Goal: Information Seeking & Learning: Compare options

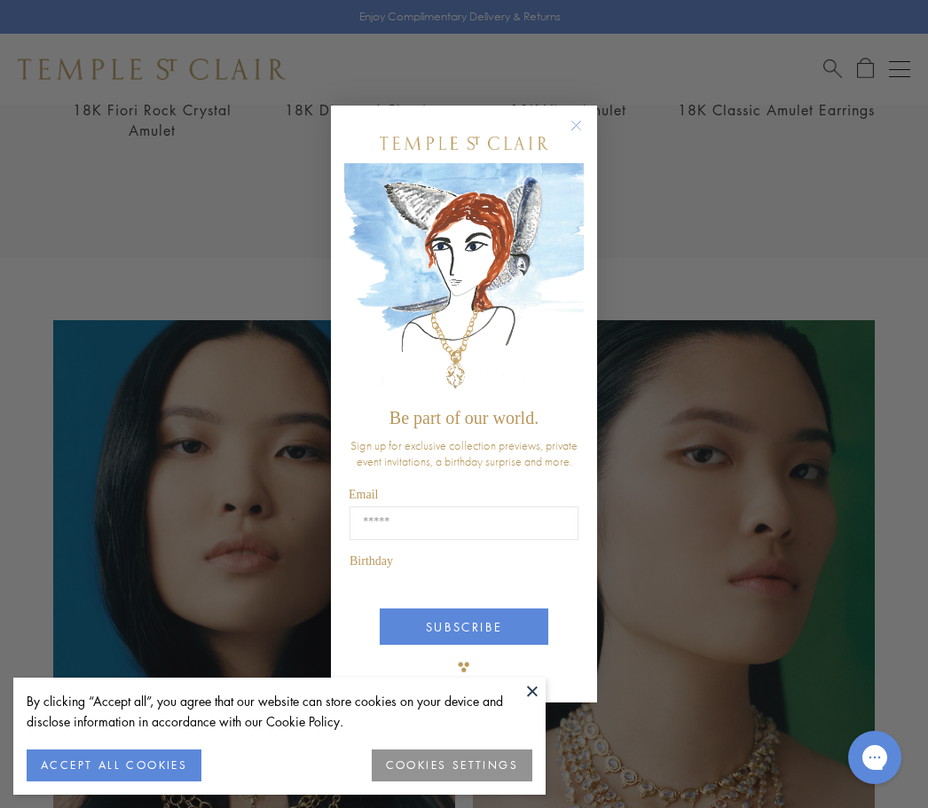
scroll to position [904, 0]
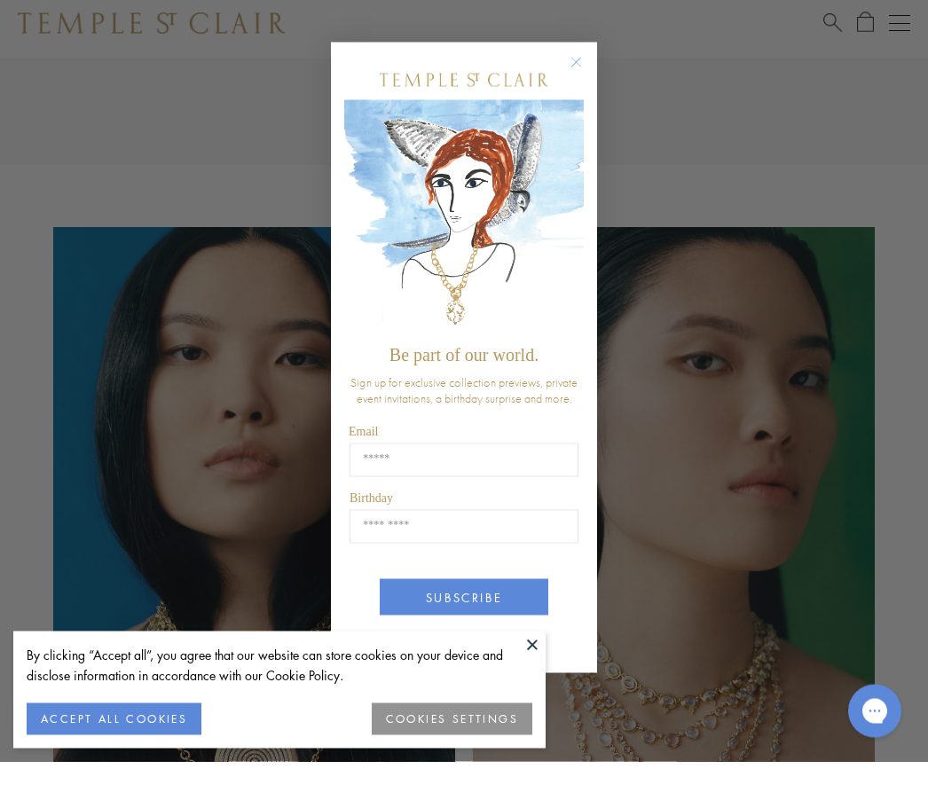
click at [585, 99] on icon "Close dialog" at bounding box center [576, 109] width 22 height 22
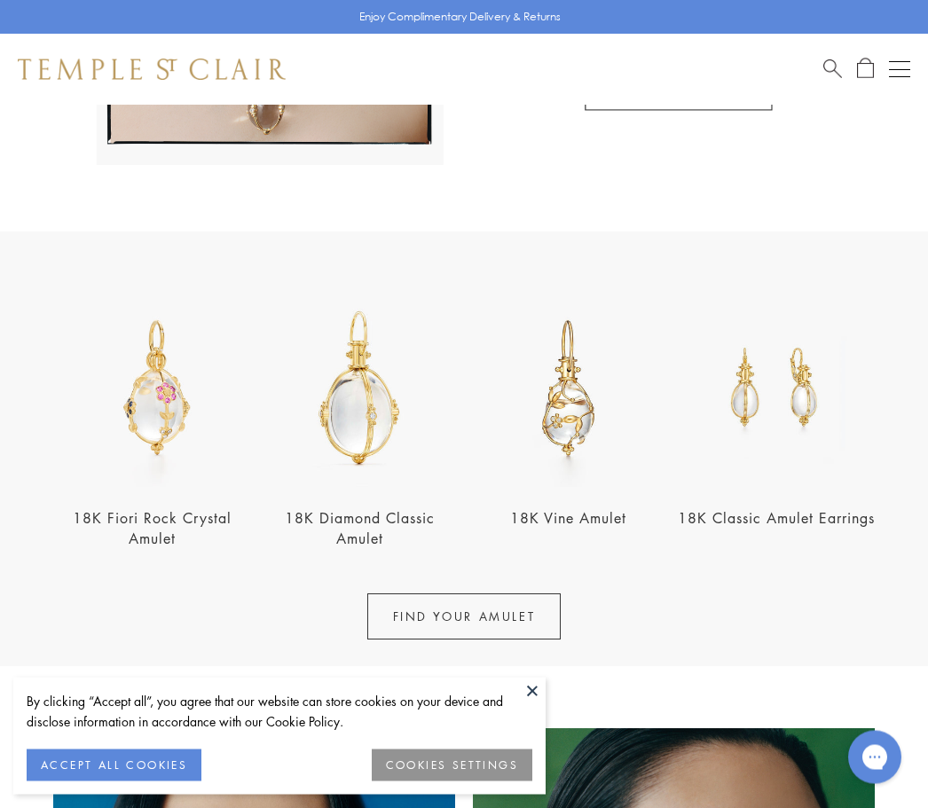
scroll to position [446, 0]
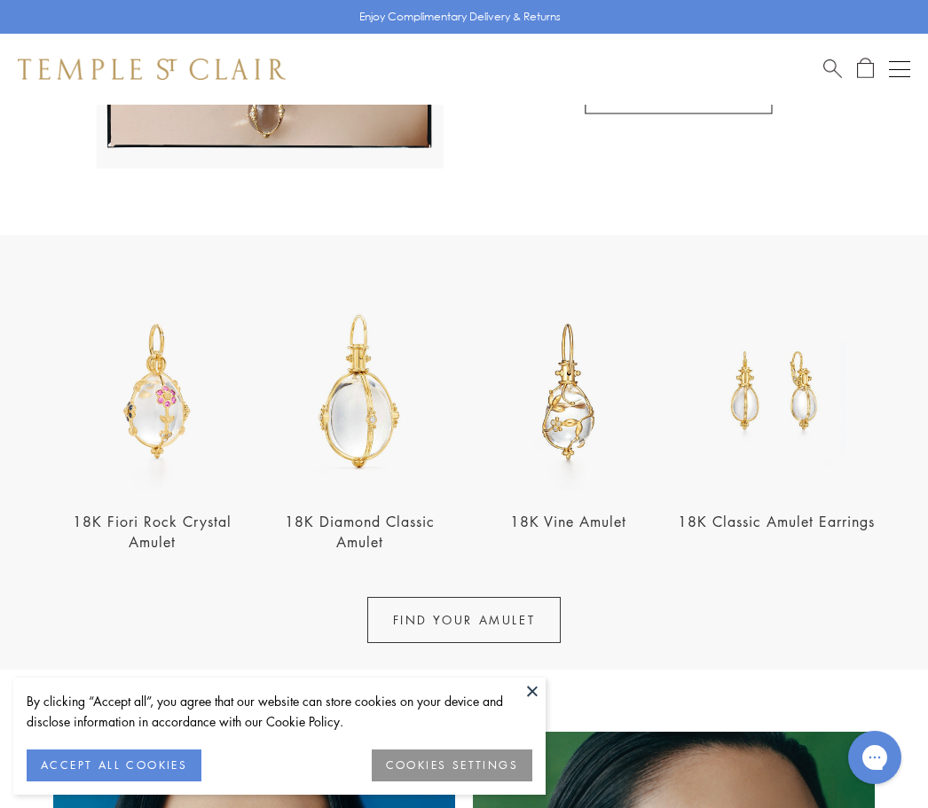
click at [170, 419] on img at bounding box center [152, 392] width 198 height 198
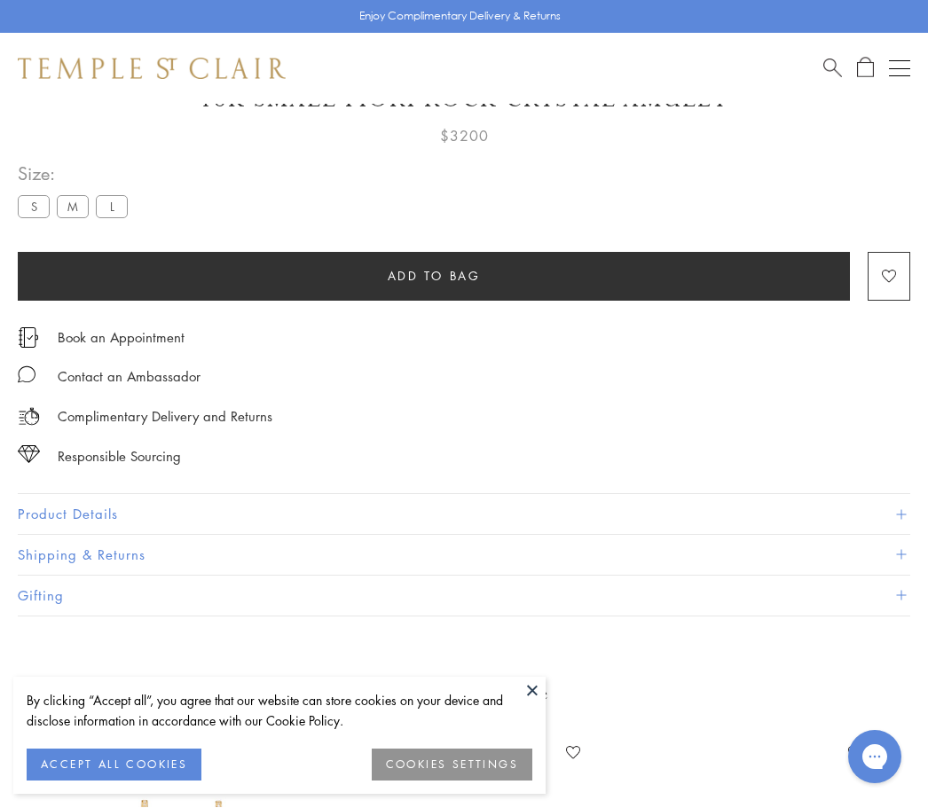
scroll to position [105, 0]
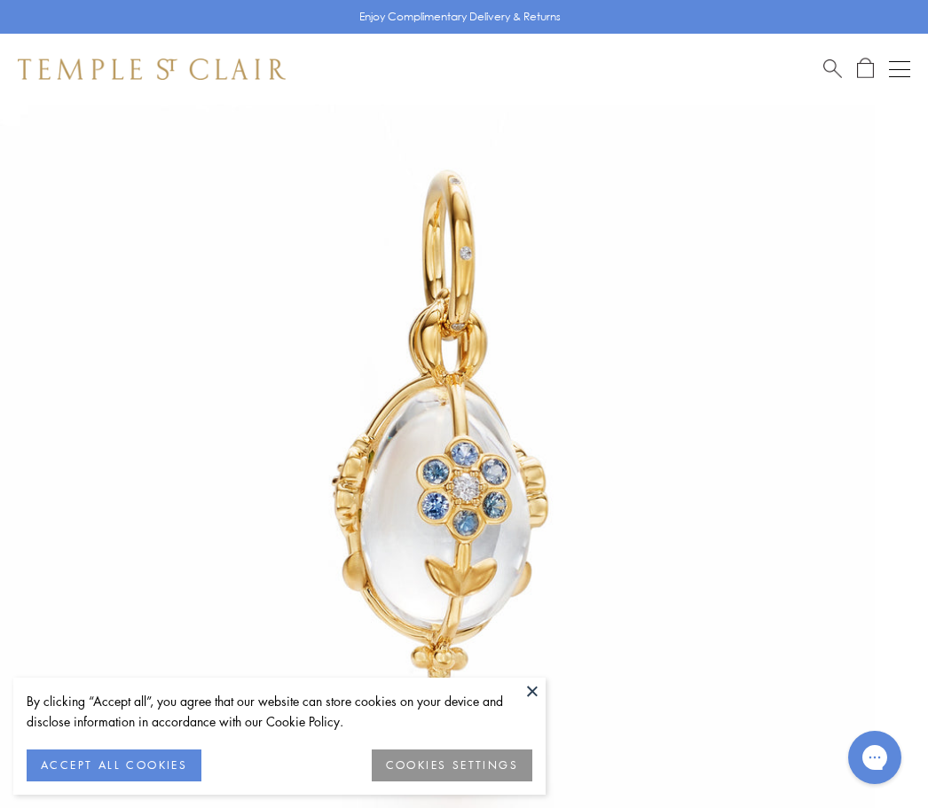
click at [460, 766] on button "COOKIES SETTINGS" at bounding box center [452, 765] width 161 height 32
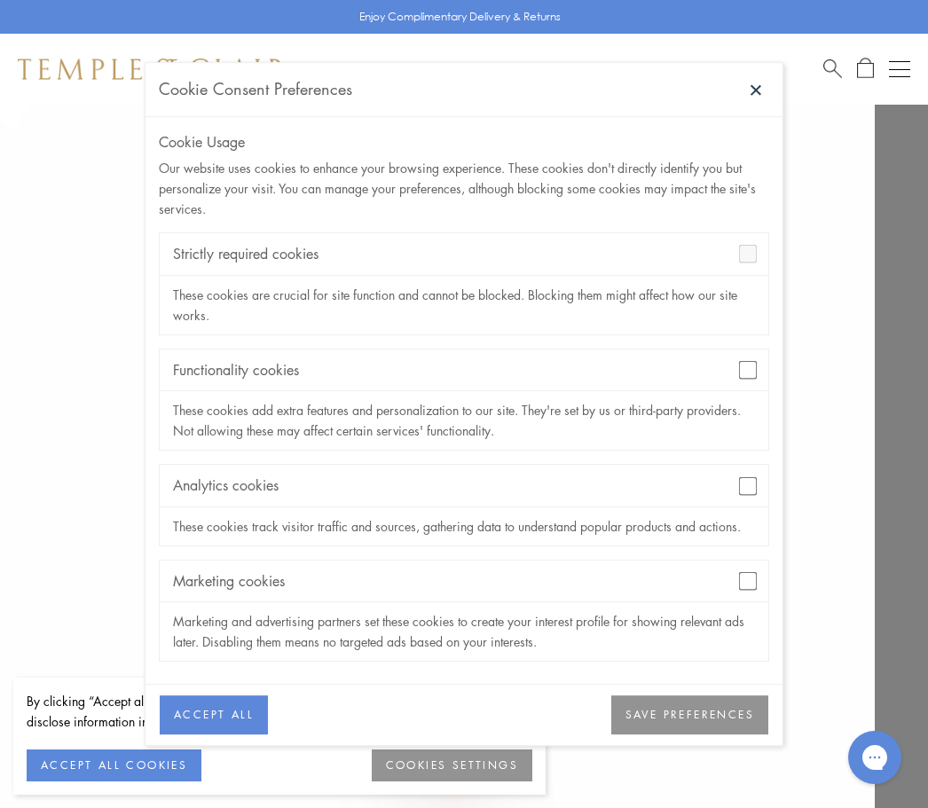
click at [765, 367] on div "Functionality cookies" at bounding box center [464, 370] width 608 height 42
click at [760, 253] on div "Strictly required cookies" at bounding box center [464, 254] width 608 height 42
click at [738, 391] on div "Functionality cookies" at bounding box center [464, 370] width 608 height 42
click at [587, 583] on div "Marketing cookies" at bounding box center [464, 582] width 608 height 42
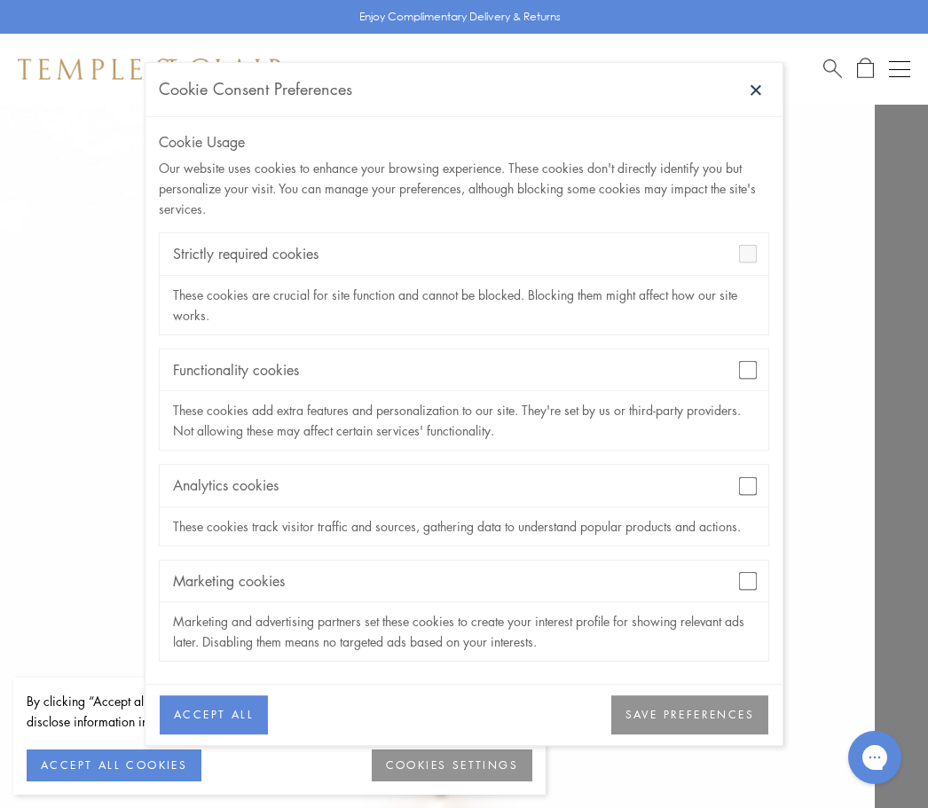
click at [694, 718] on button "SAVE PREFERENCES" at bounding box center [689, 715] width 157 height 39
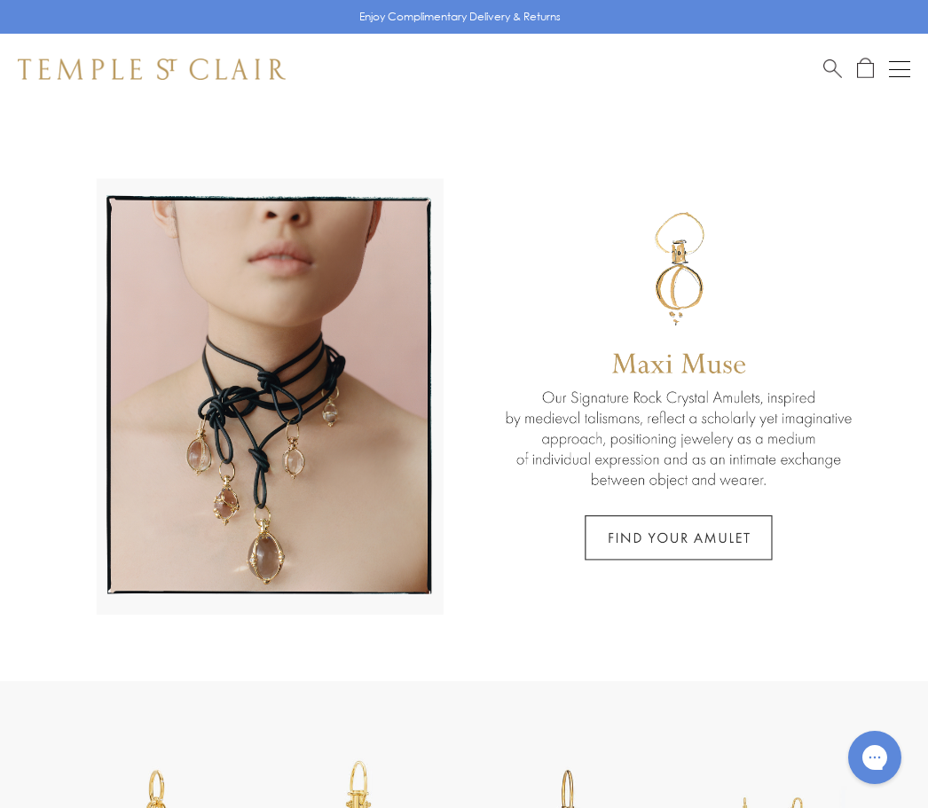
click at [891, 74] on button "Open navigation" at bounding box center [899, 69] width 21 height 21
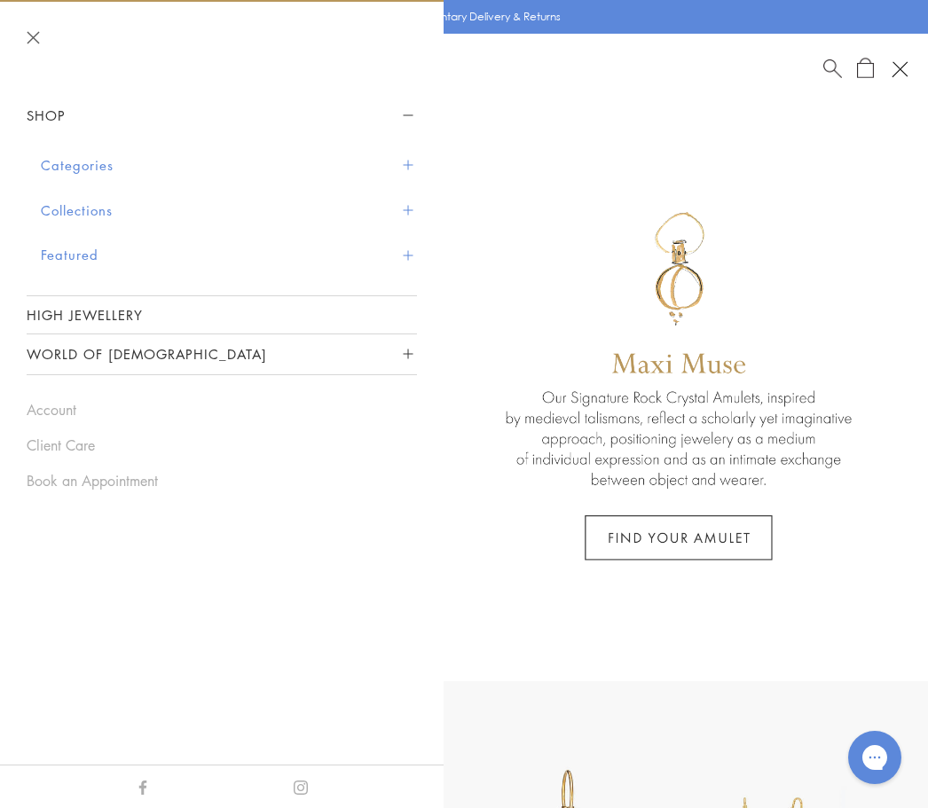
click at [107, 176] on button "Categories" at bounding box center [229, 165] width 376 height 45
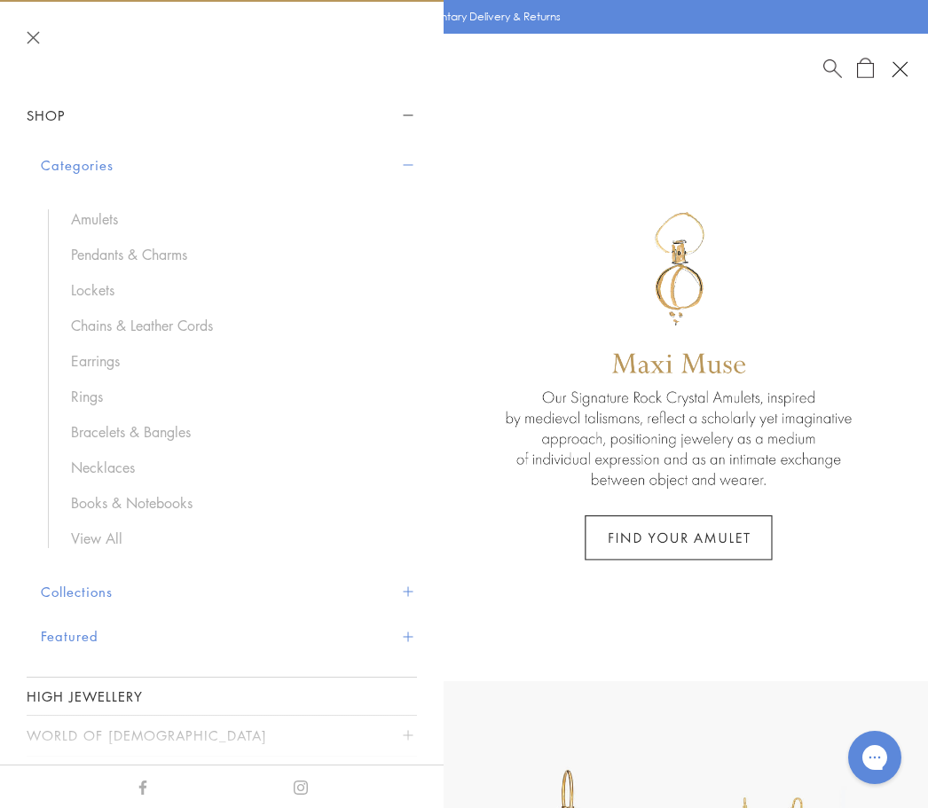
click at [167, 423] on link "Bracelets & Bangles" at bounding box center [235, 432] width 328 height 20
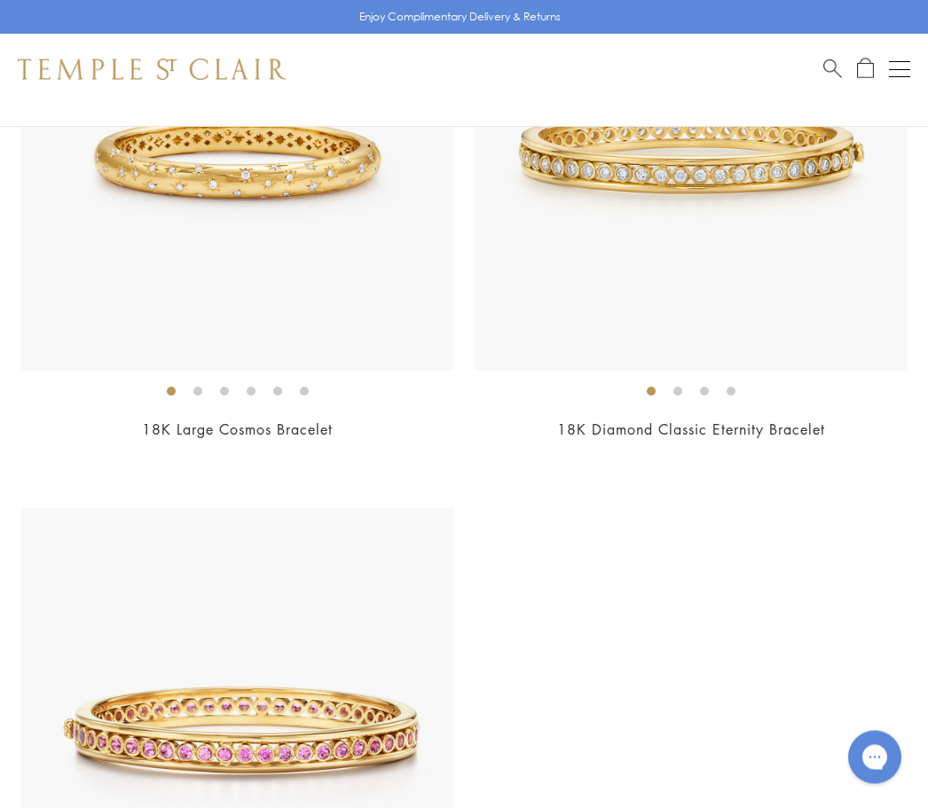
scroll to position [5515, 0]
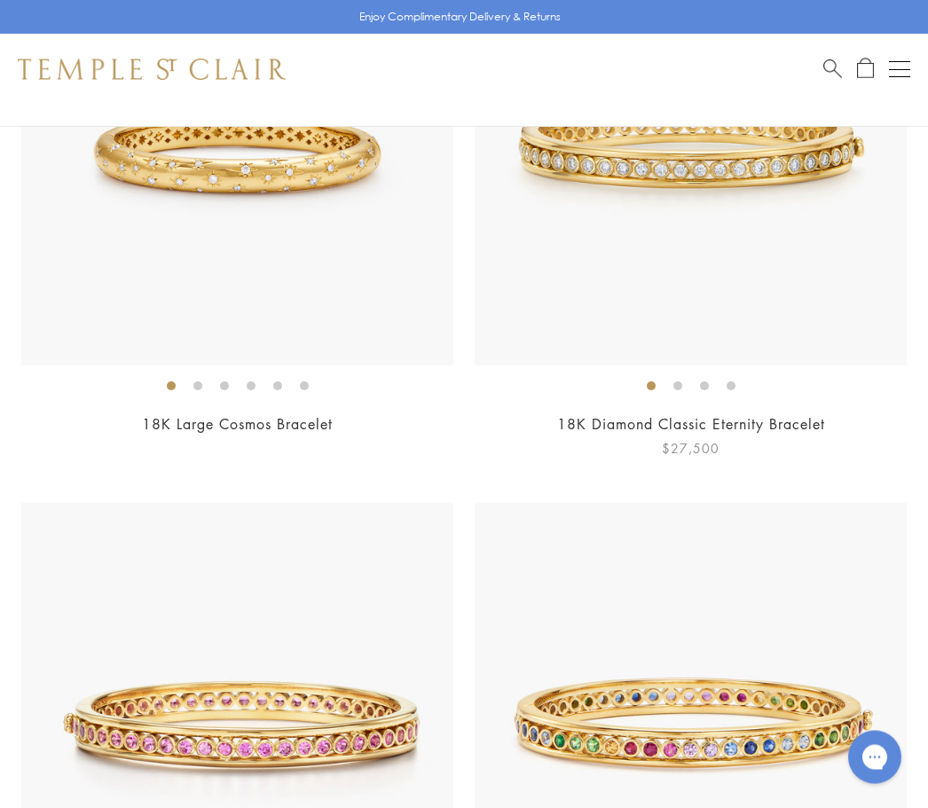
click at [713, 445] on span "$27,500" at bounding box center [691, 449] width 58 height 20
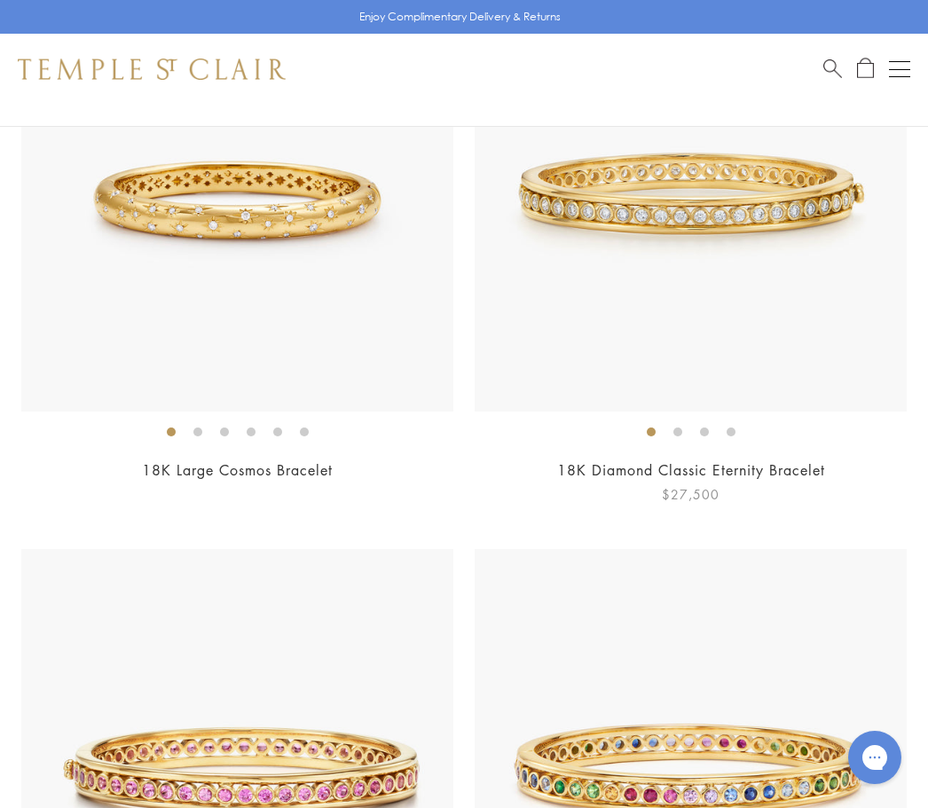
scroll to position [5470, 0]
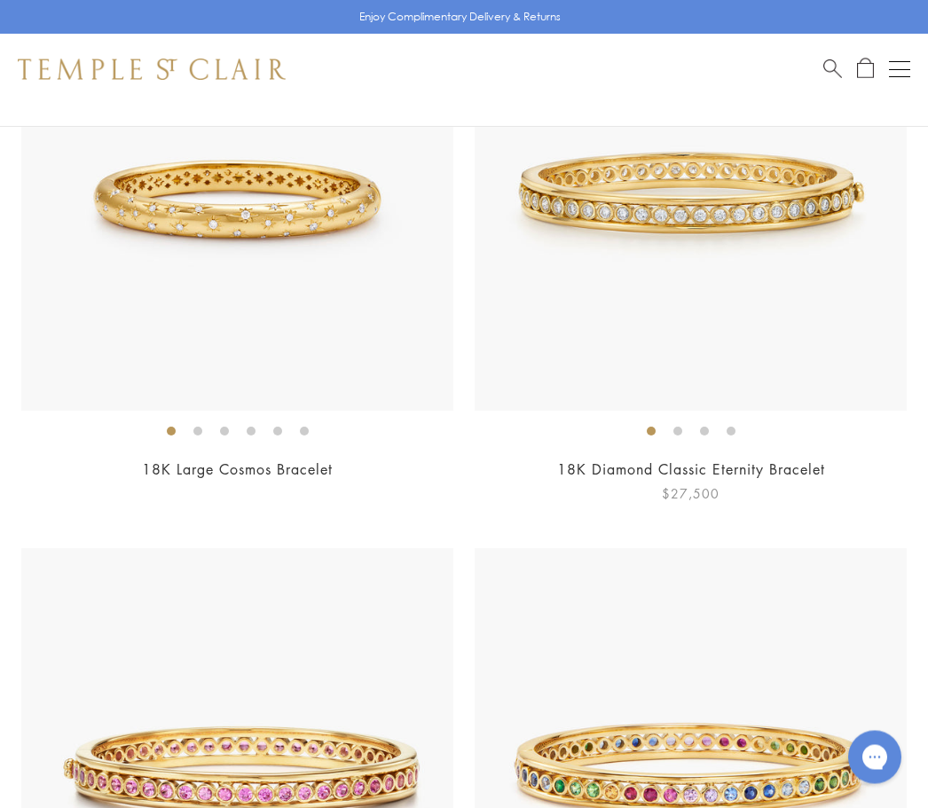
click at [680, 488] on span "$27,500" at bounding box center [691, 494] width 58 height 20
click at [244, 494] on span "$27,000" at bounding box center [237, 494] width 58 height 20
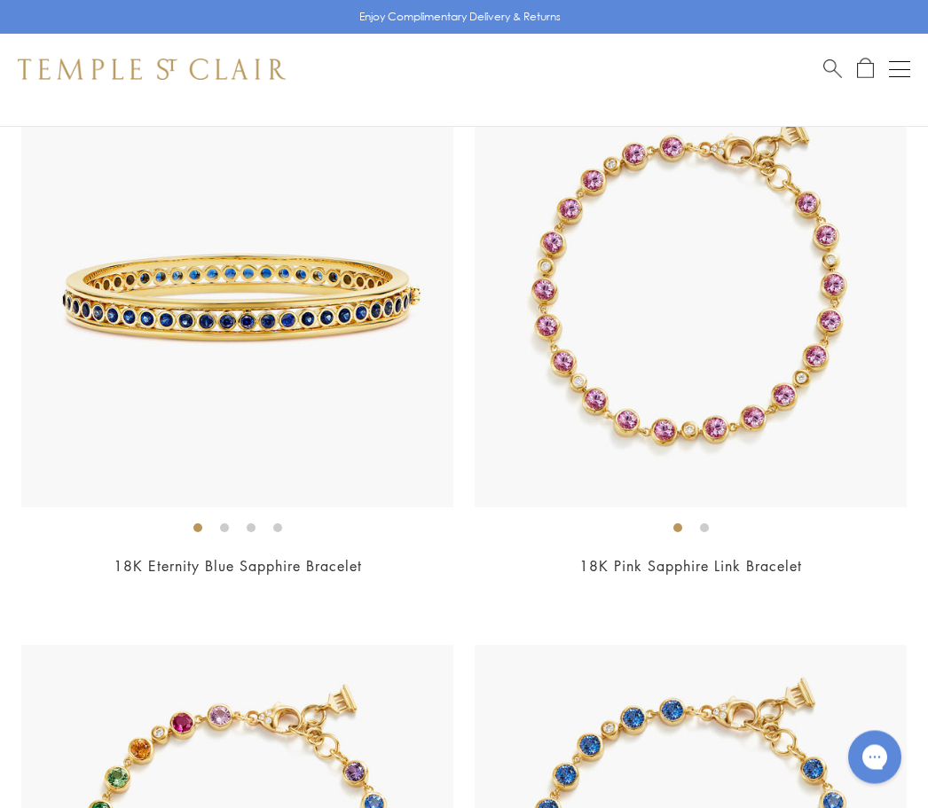
scroll to position [6491, 0]
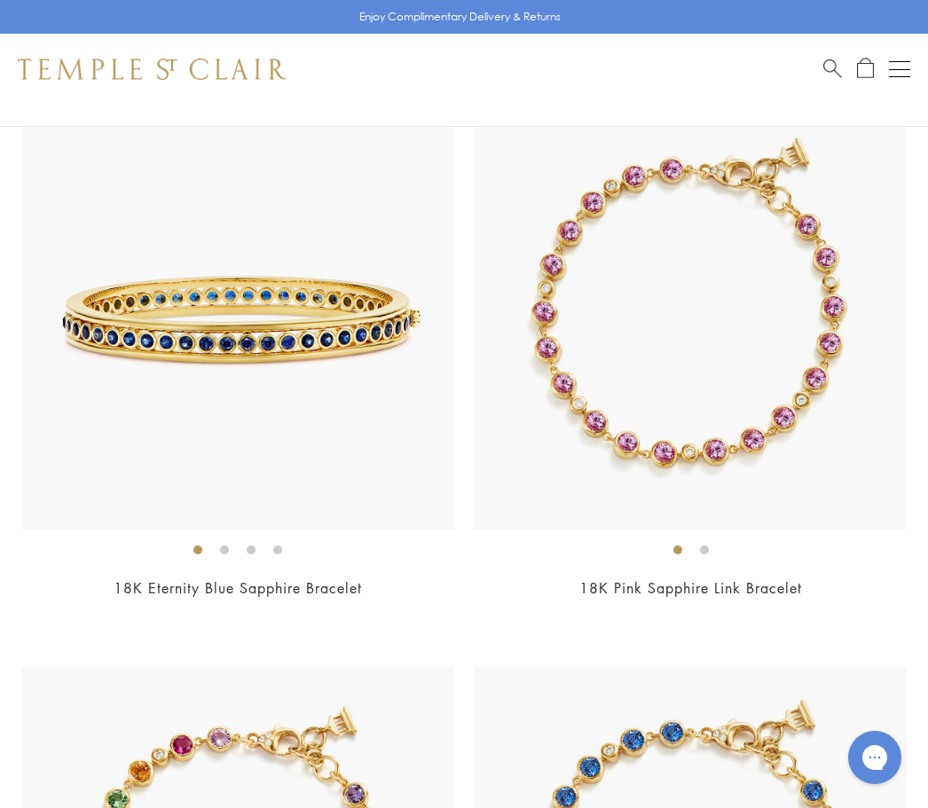
click at [244, 602] on span "$22,000" at bounding box center [237, 612] width 58 height 20
click at [695, 610] on span "$17,500" at bounding box center [691, 612] width 58 height 20
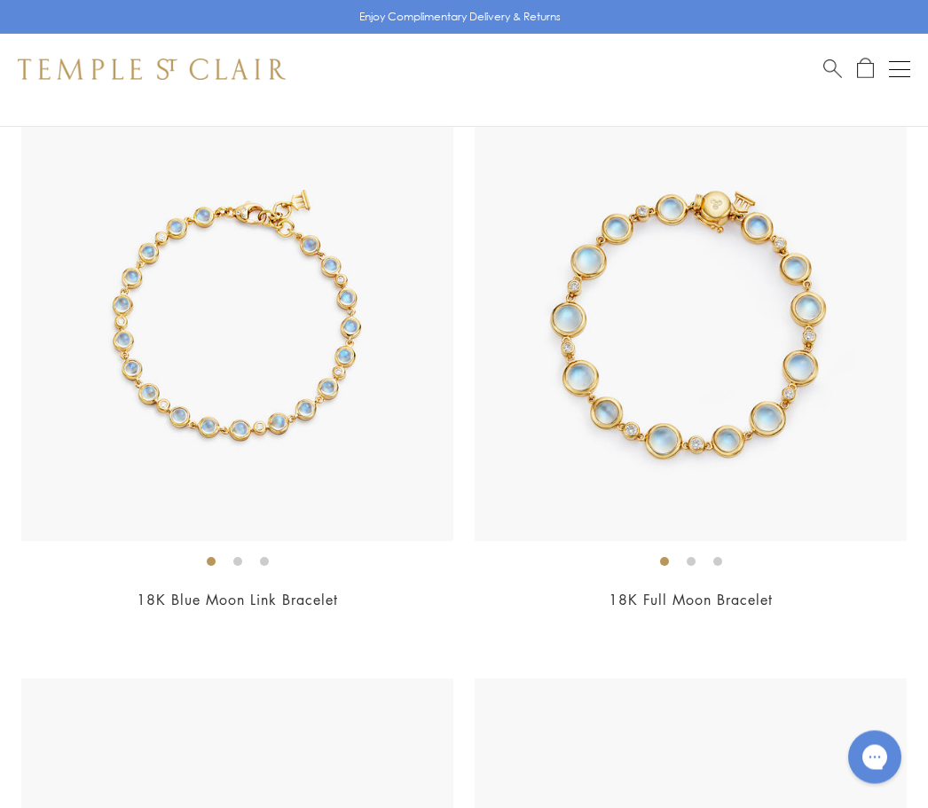
scroll to position [7623, 0]
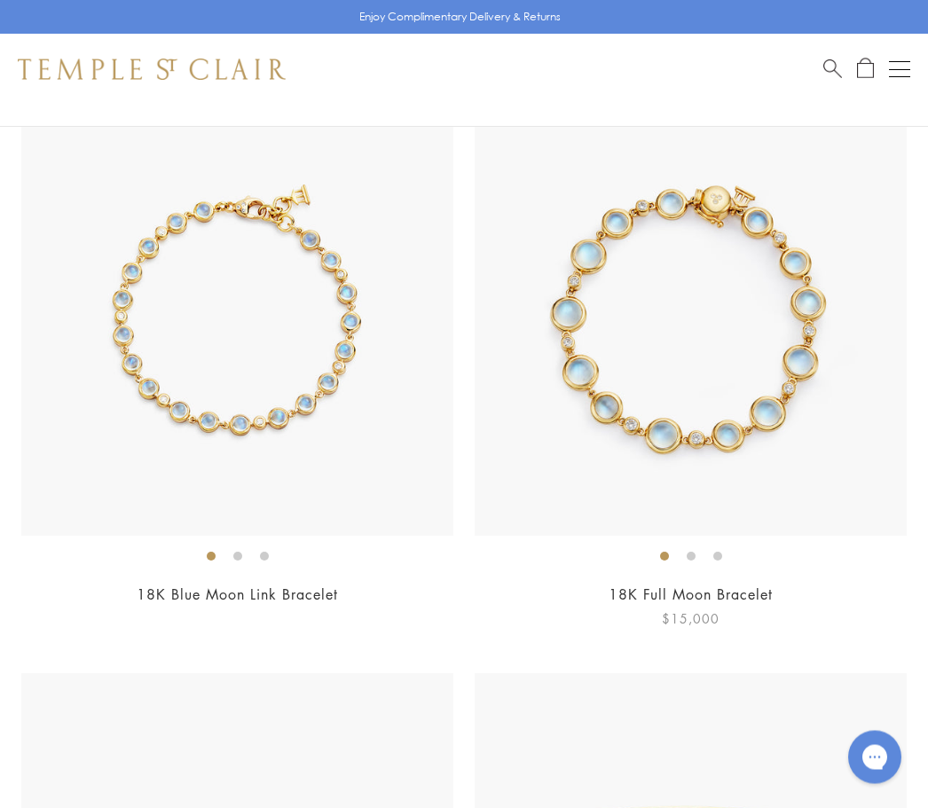
click at [688, 609] on span "$15,000" at bounding box center [691, 619] width 58 height 20
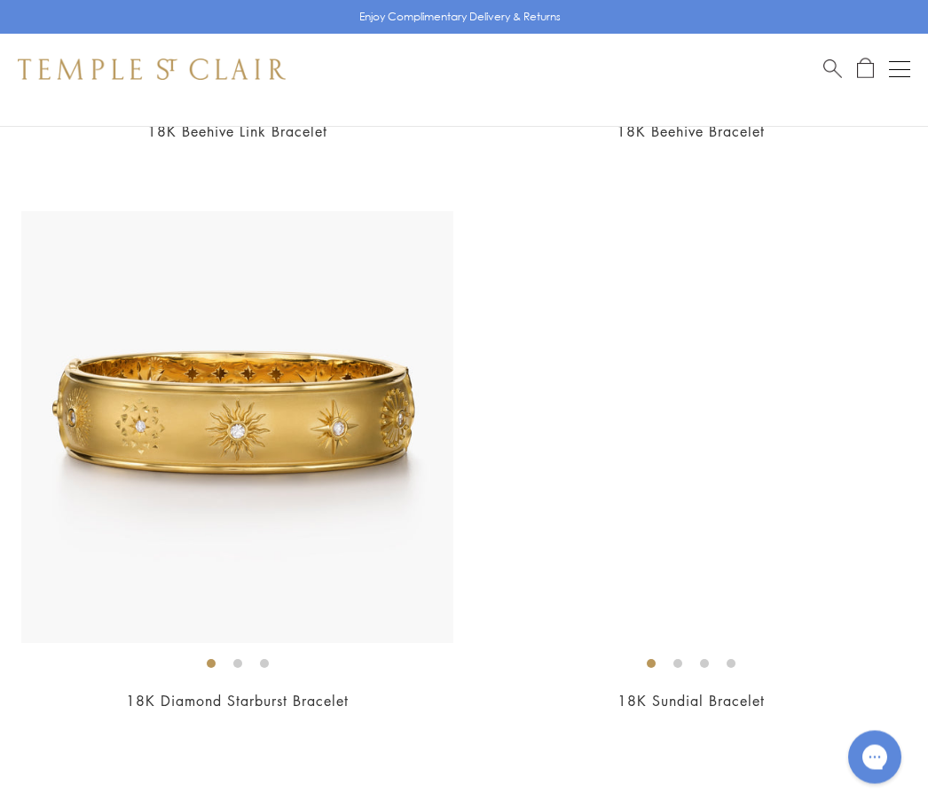
scroll to position [10349, 0]
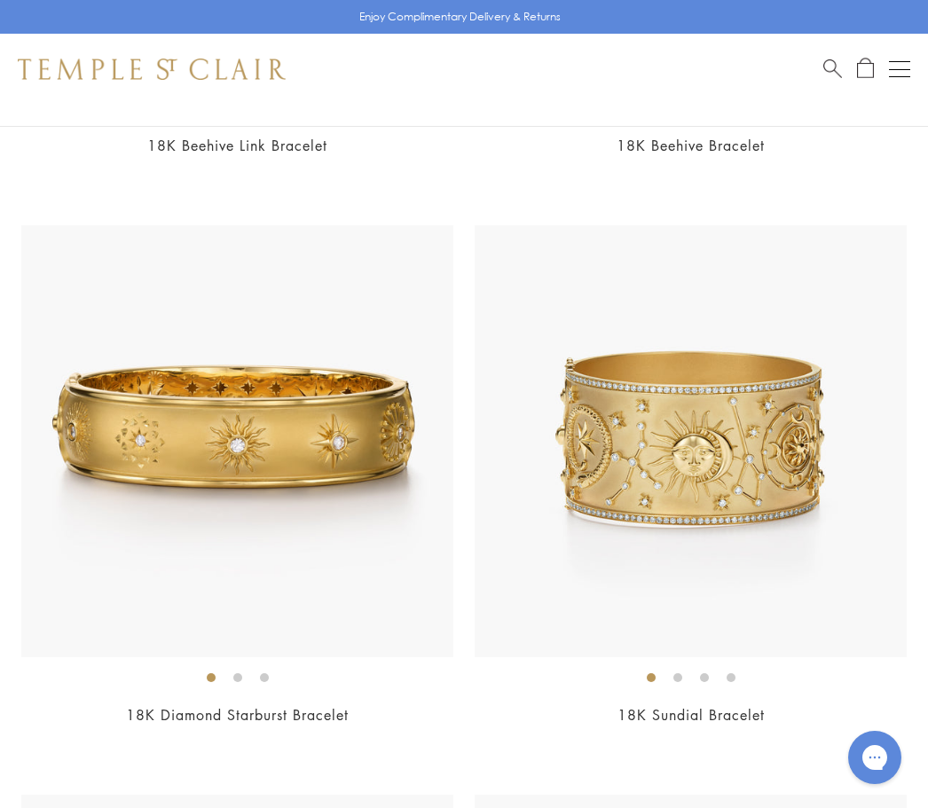
click at [244, 731] on span "$35,000" at bounding box center [237, 739] width 58 height 20
click at [703, 729] on span "$115,000" at bounding box center [690, 739] width 67 height 20
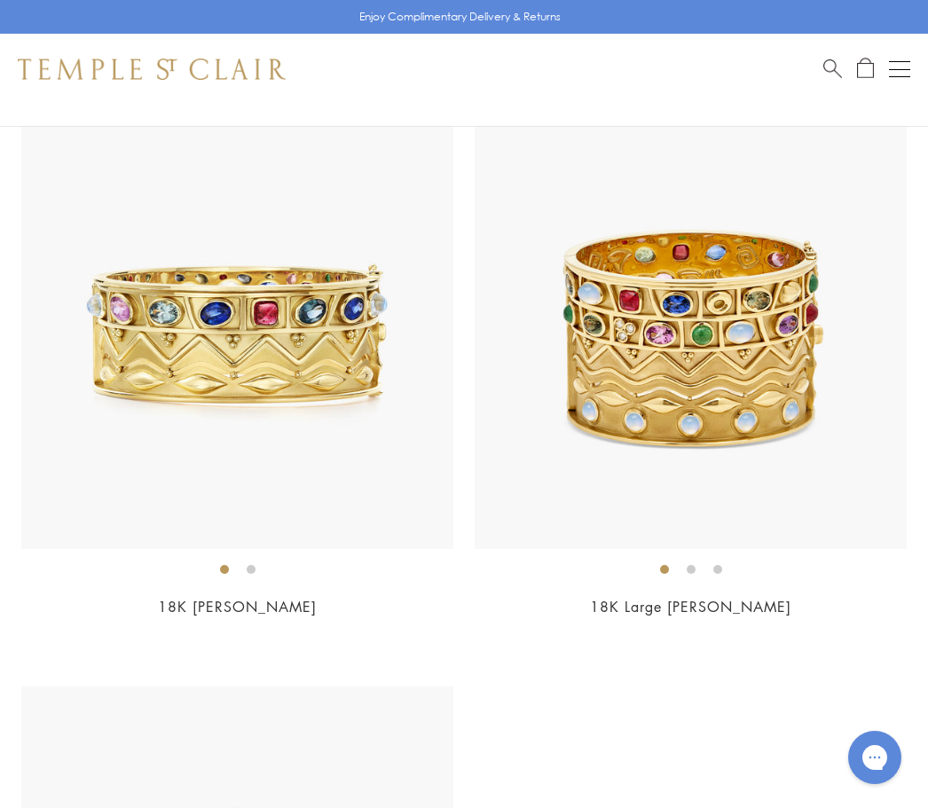
scroll to position [11030, 0]
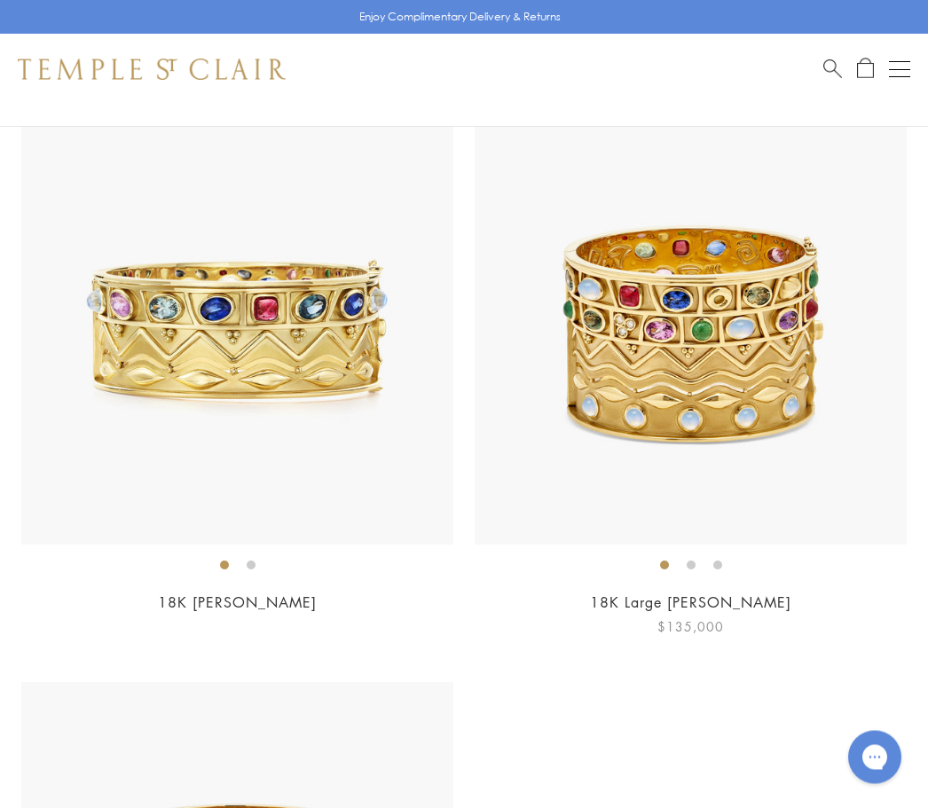
click at [687, 617] on span "$135,000" at bounding box center [690, 627] width 67 height 20
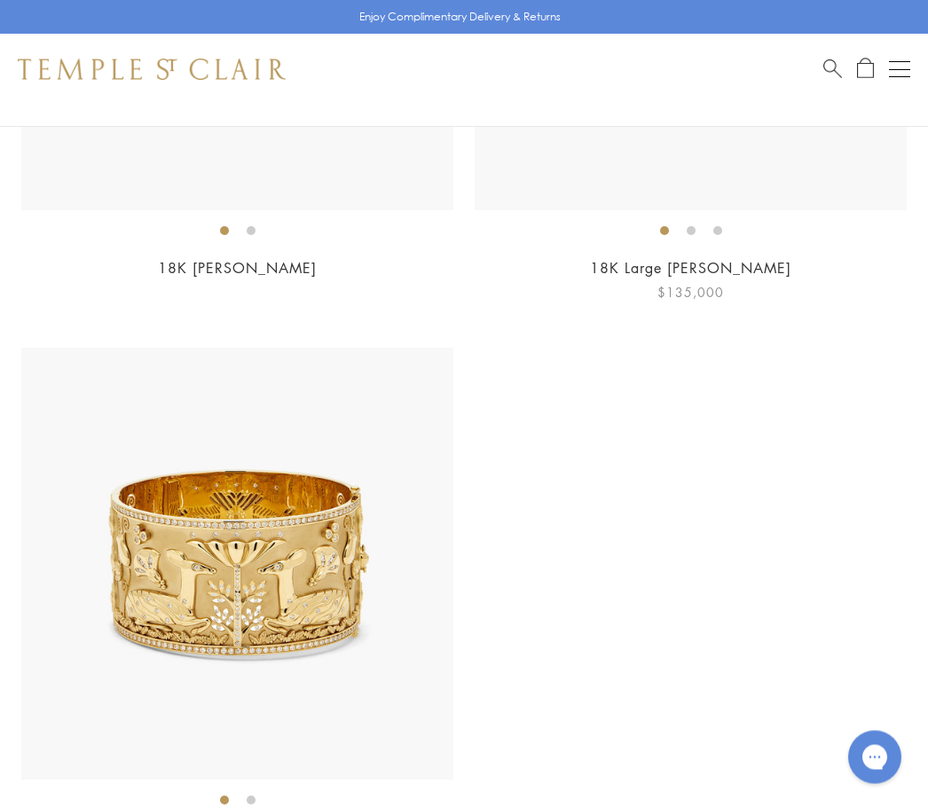
scroll to position [11497, 0]
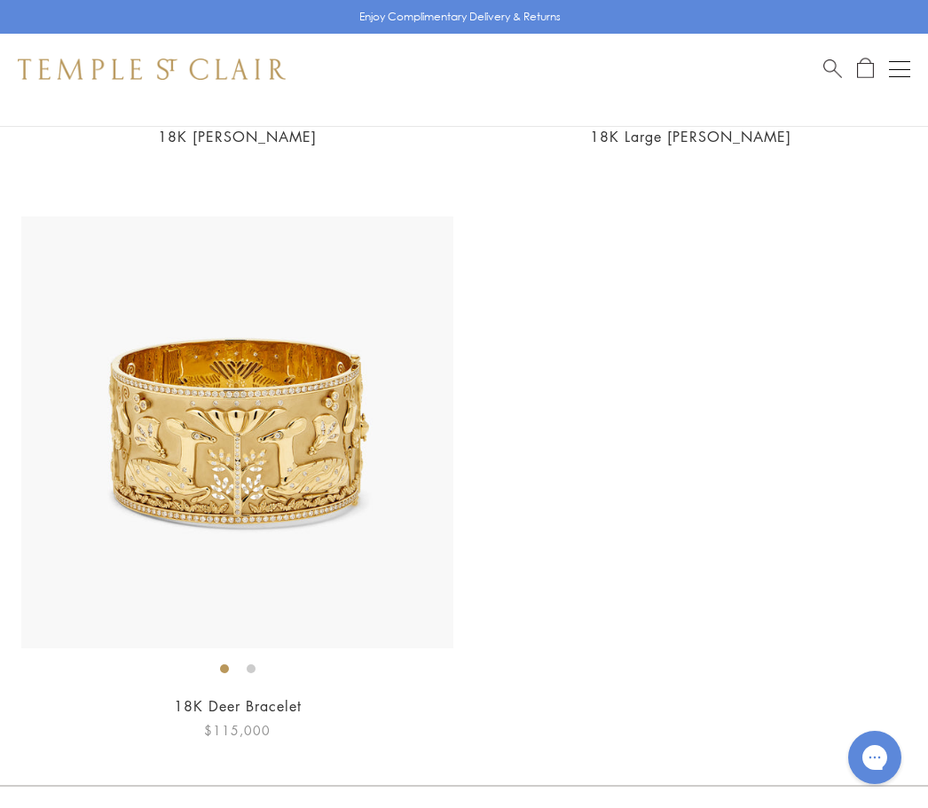
click at [255, 720] on span "$115,000" at bounding box center [237, 730] width 67 height 20
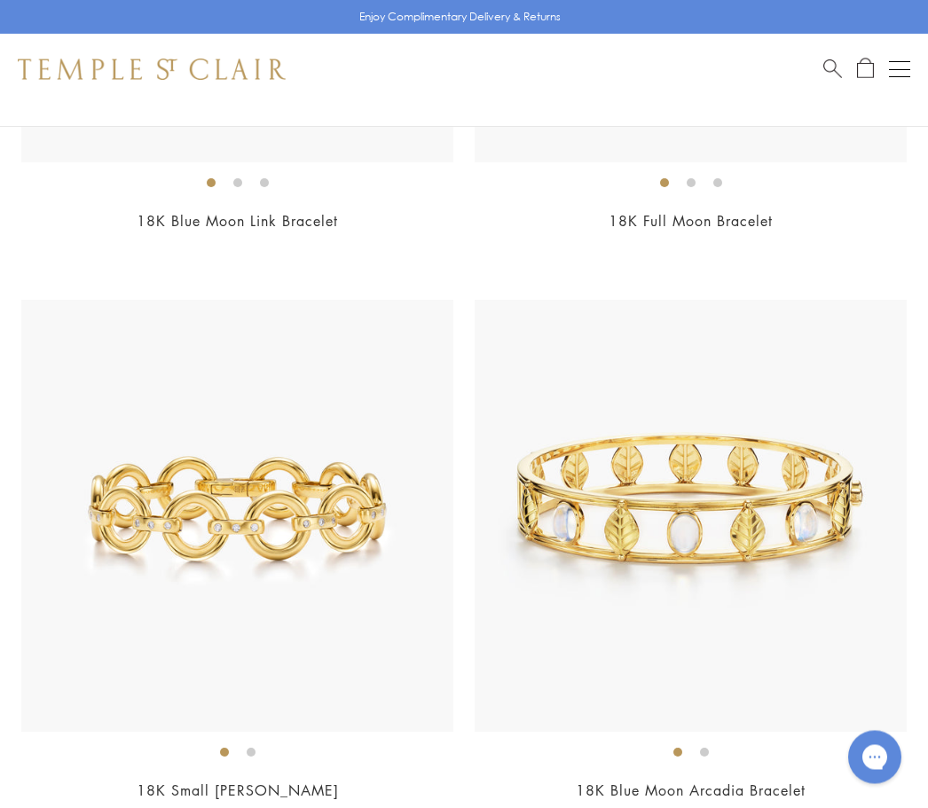
scroll to position [7960, 0]
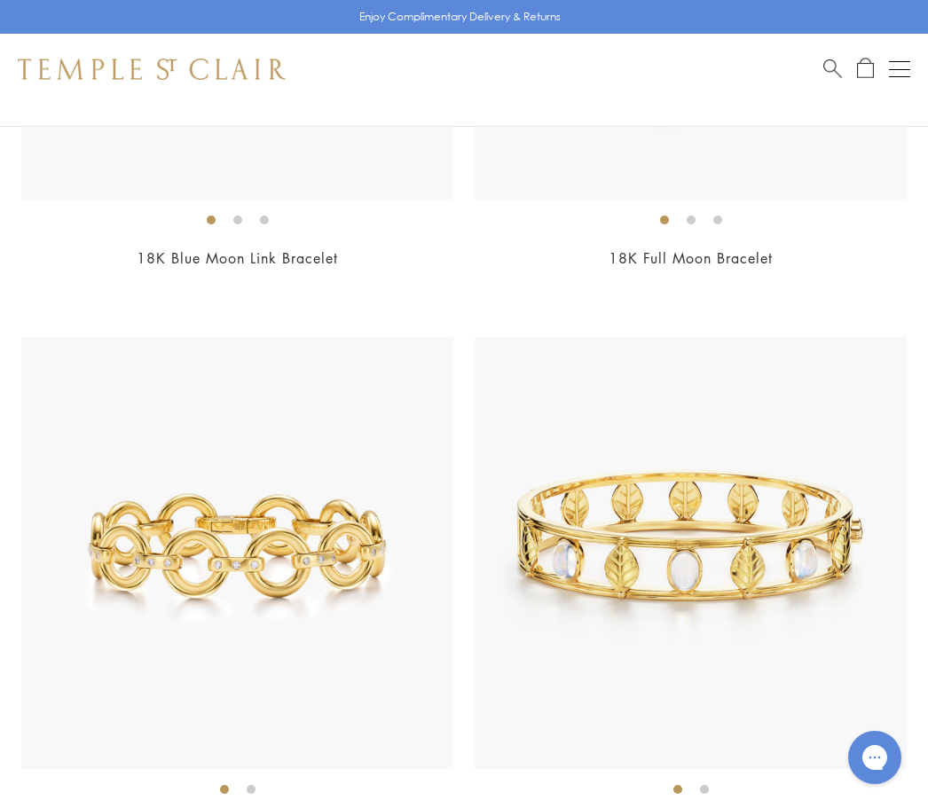
click at [906, 64] on button "Open navigation" at bounding box center [899, 69] width 21 height 21
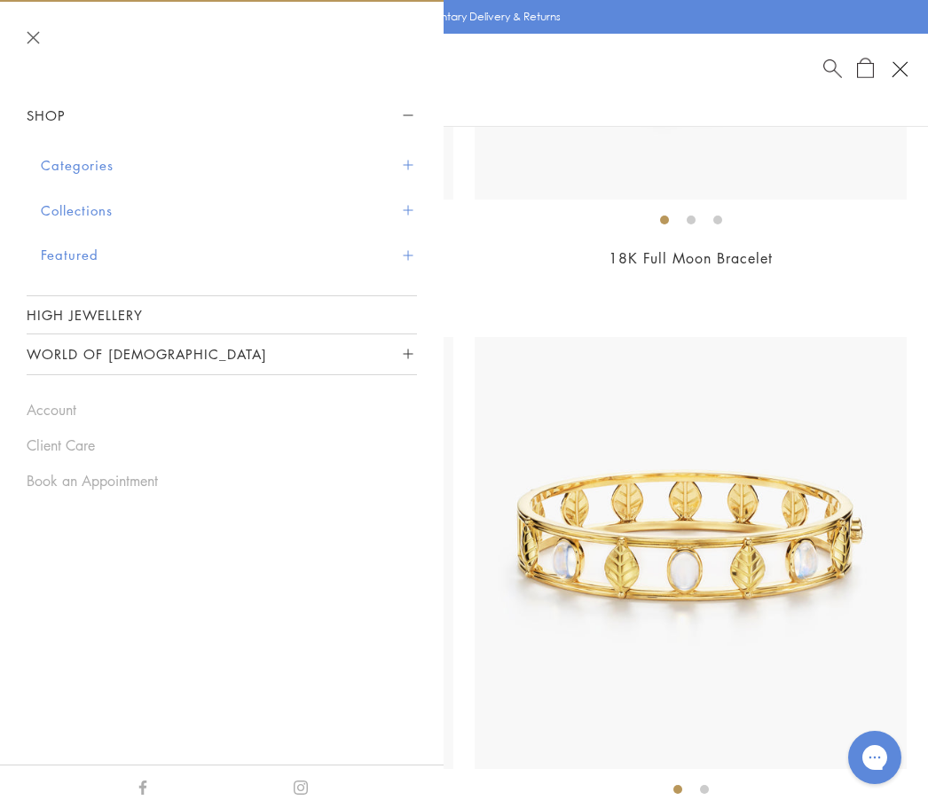
click at [112, 162] on button "Categories" at bounding box center [229, 165] width 376 height 45
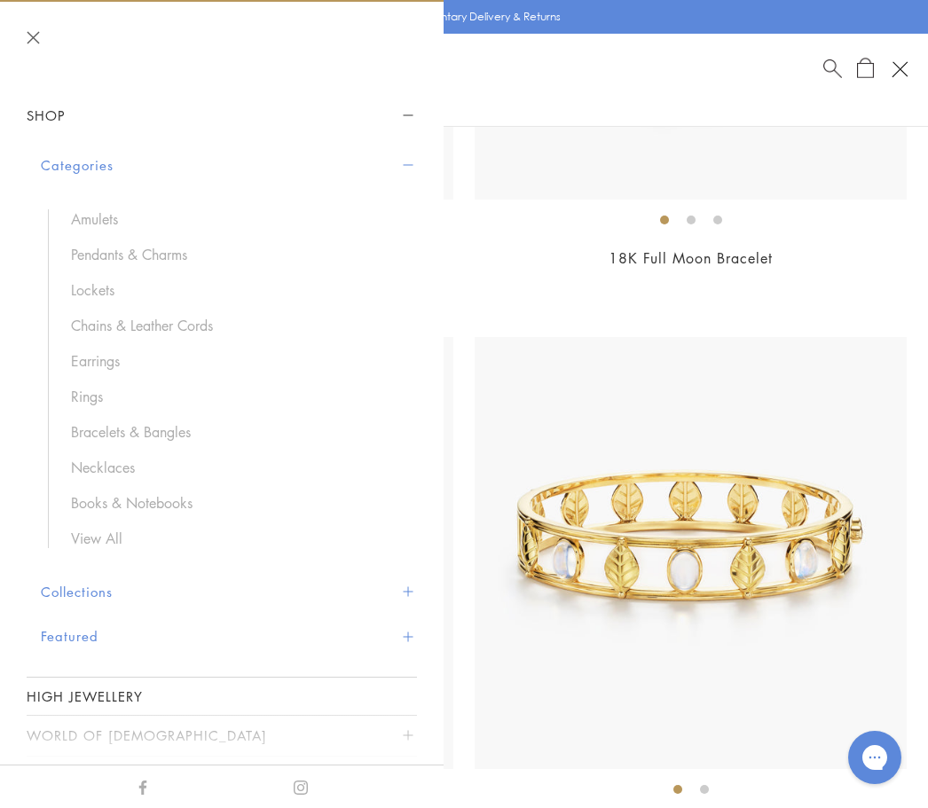
click at [132, 463] on link "Necklaces" at bounding box center [235, 468] width 328 height 20
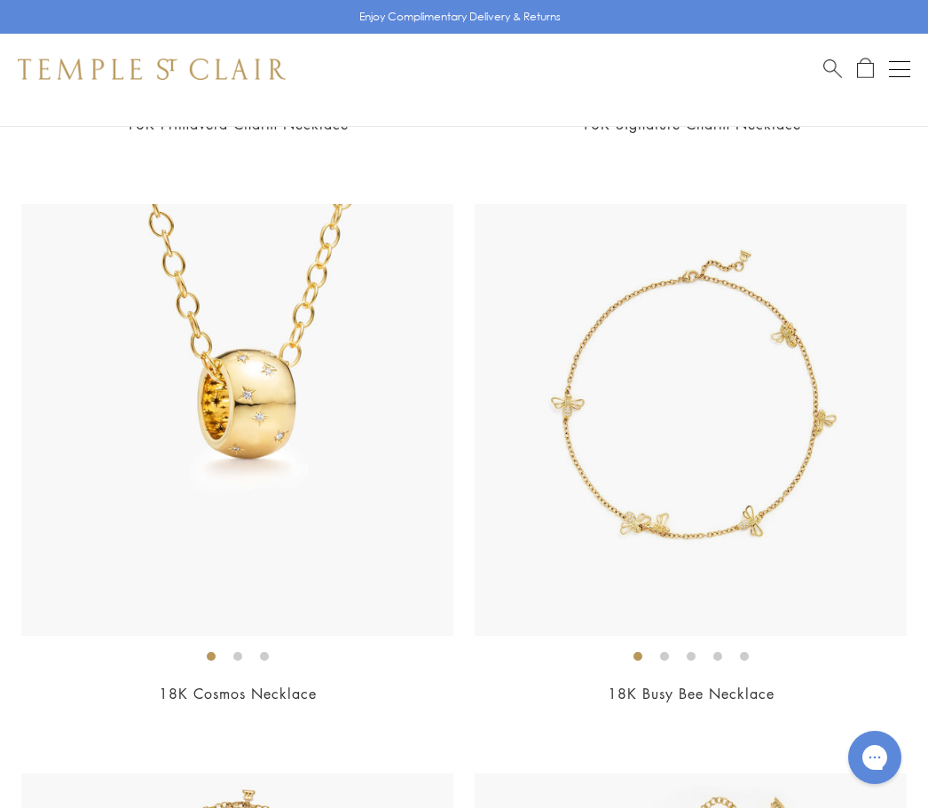
scroll to position [1258, 0]
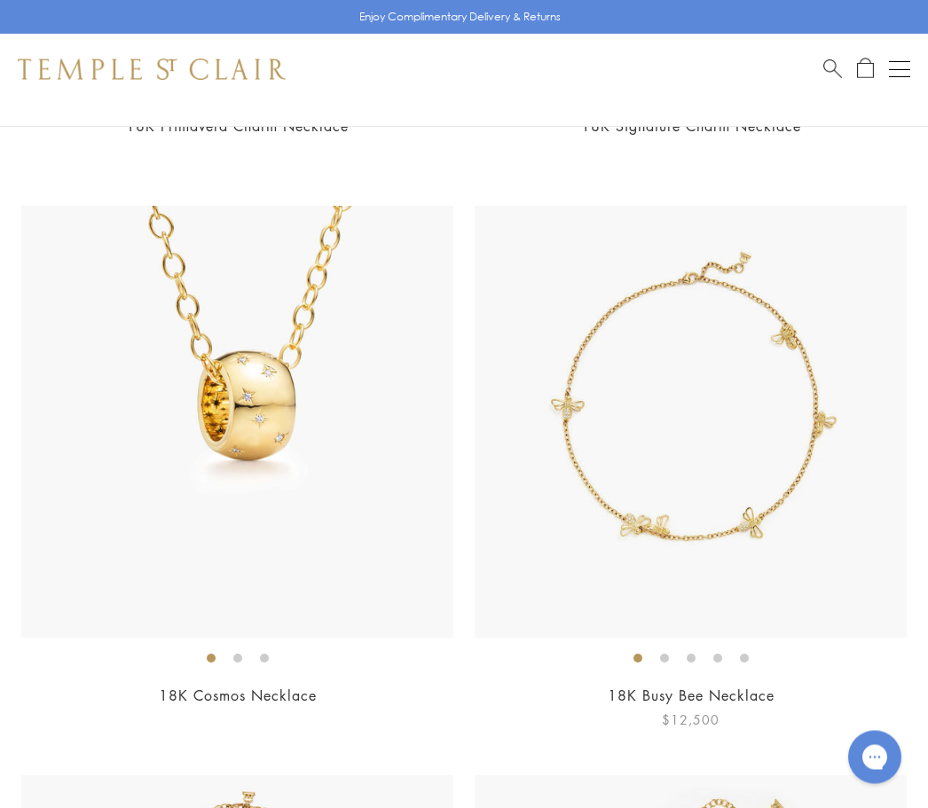
click at [774, 526] on img at bounding box center [691, 423] width 432 height 432
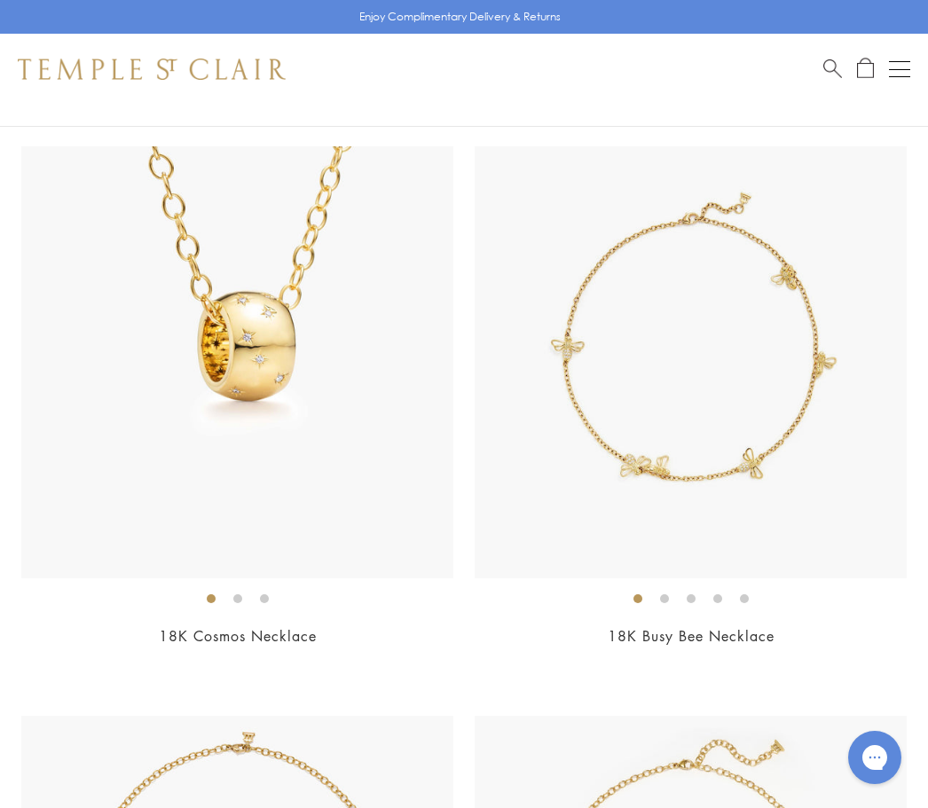
click at [688, 663] on span "$12,500" at bounding box center [691, 660] width 58 height 20
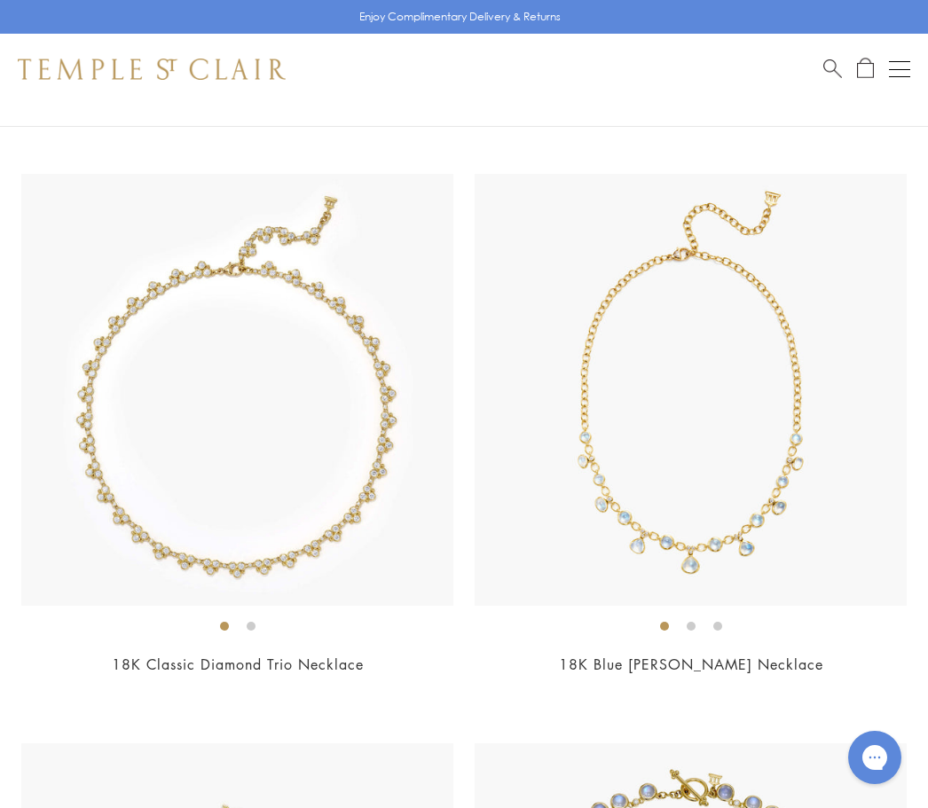
scroll to position [4137, 0]
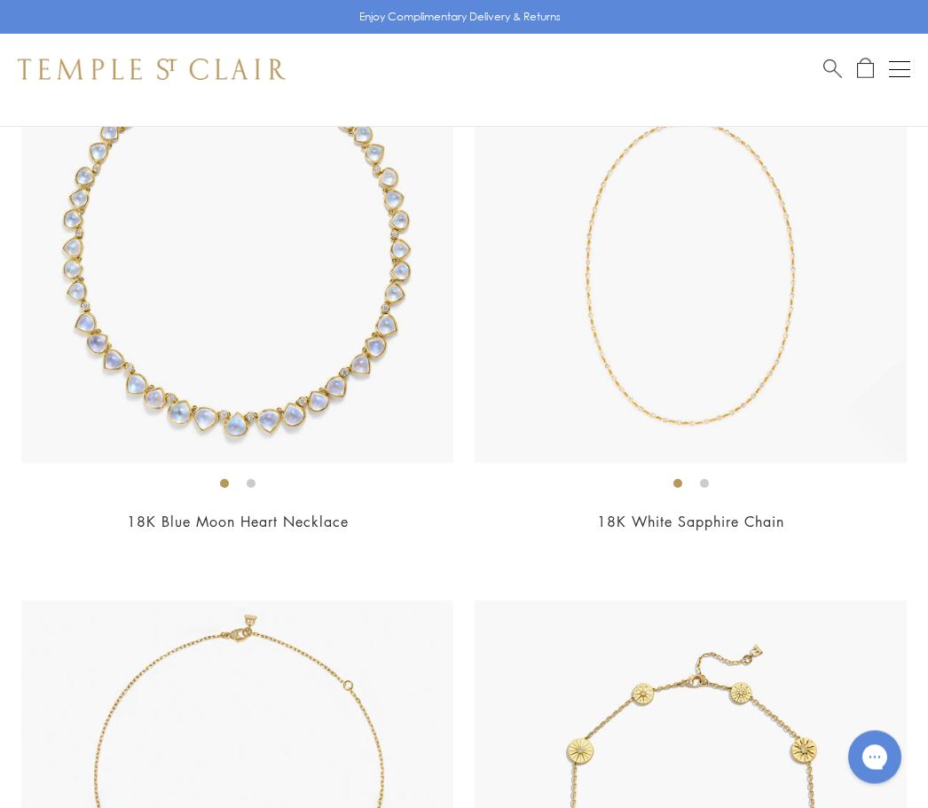
scroll to position [5419, 0]
click at [224, 545] on span "$55,000" at bounding box center [237, 546] width 58 height 20
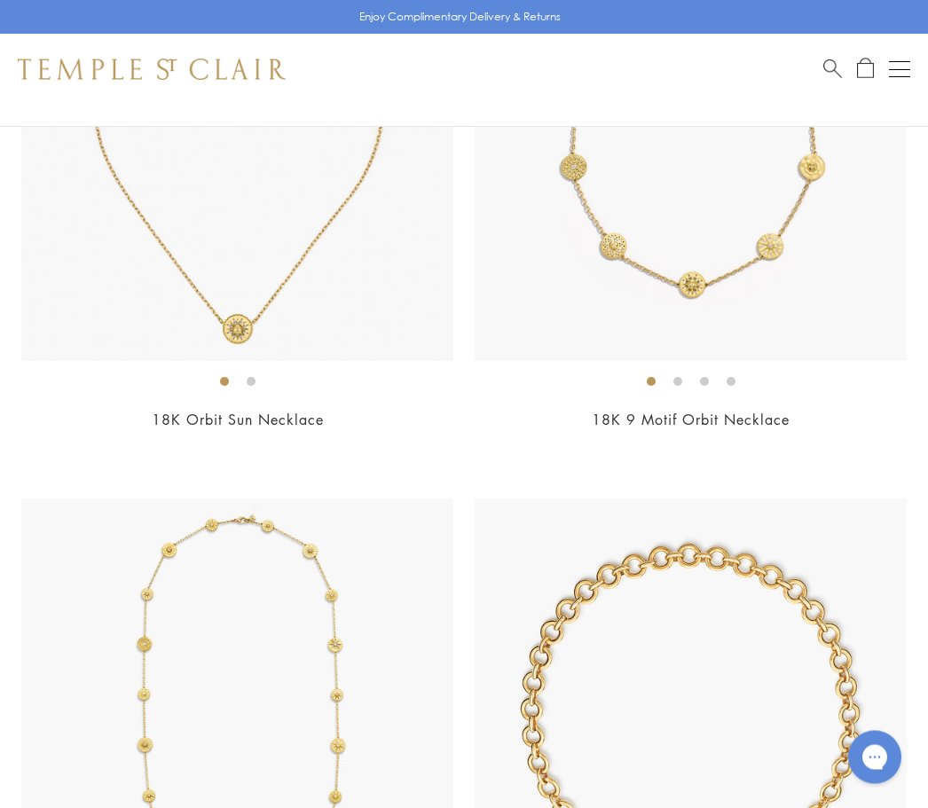
scroll to position [6090, 0]
click at [232, 440] on span "$5,750" at bounding box center [237, 444] width 49 height 20
click at [227, 336] on img at bounding box center [237, 145] width 432 height 432
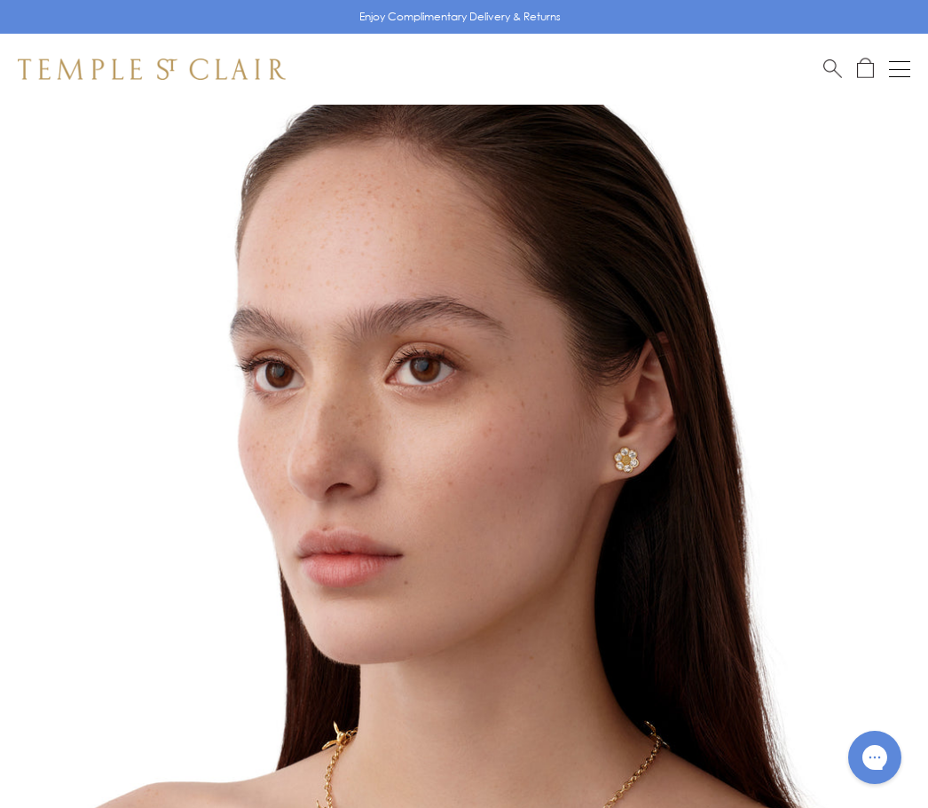
click at [459, 713] on img at bounding box center [469, 542] width 875 height 875
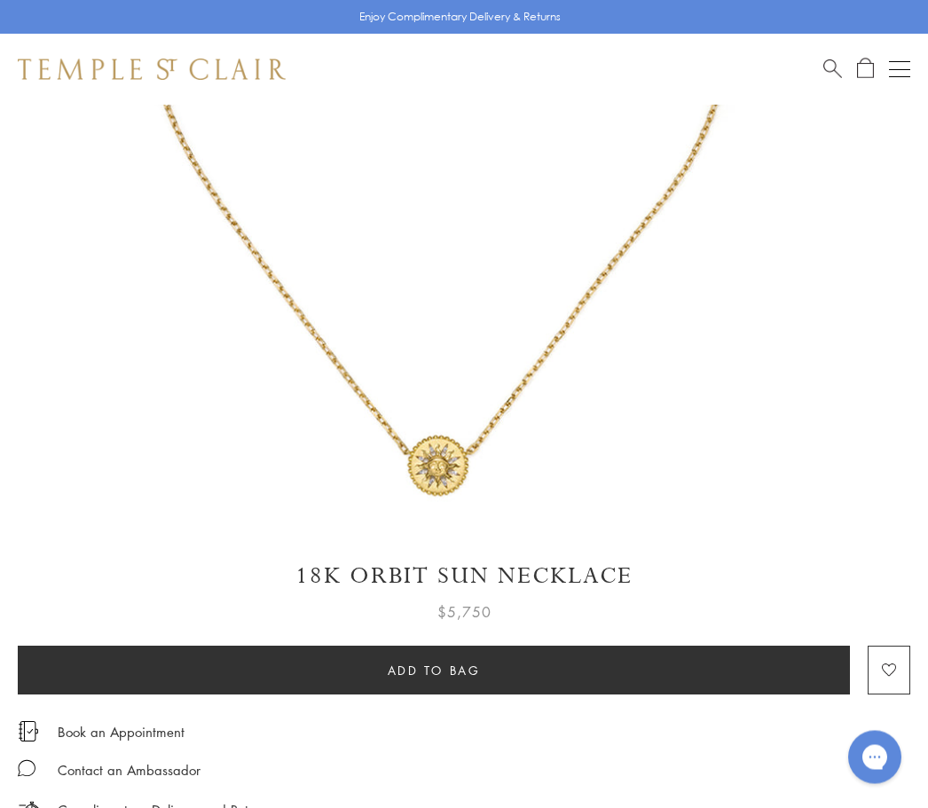
scroll to position [450, 0]
click at [478, 477] on img at bounding box center [437, 92] width 875 height 875
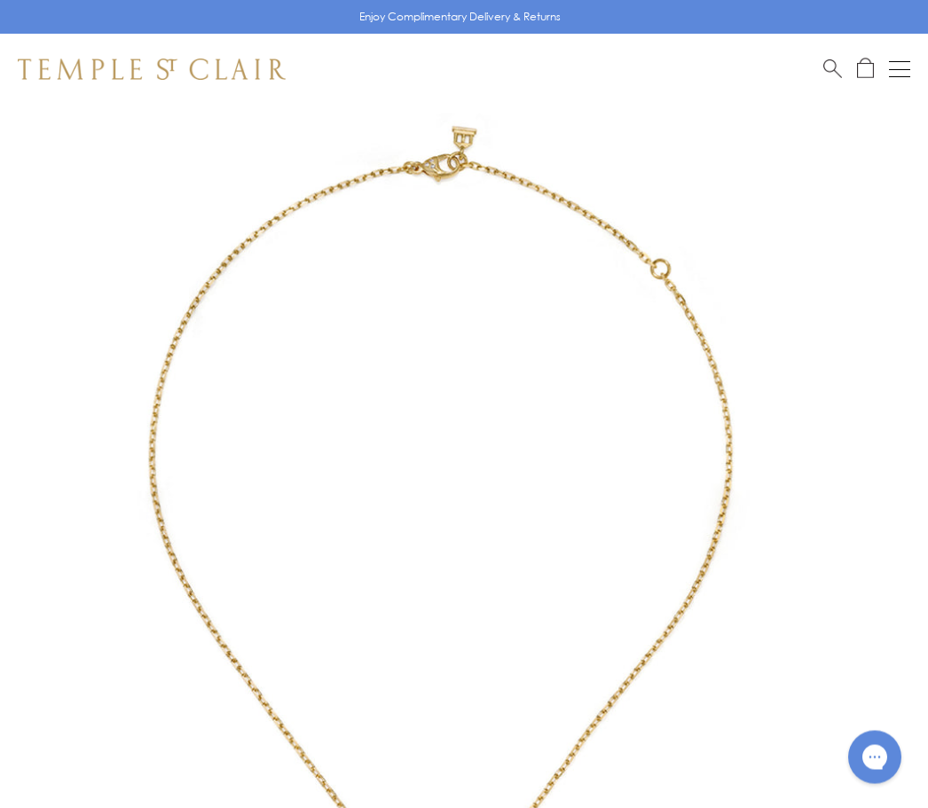
scroll to position [0, 0]
